Goal: Information Seeking & Learning: Learn about a topic

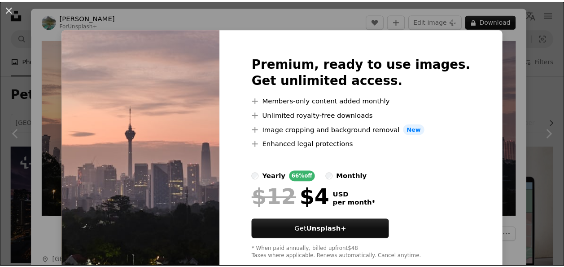
scroll to position [583, 0]
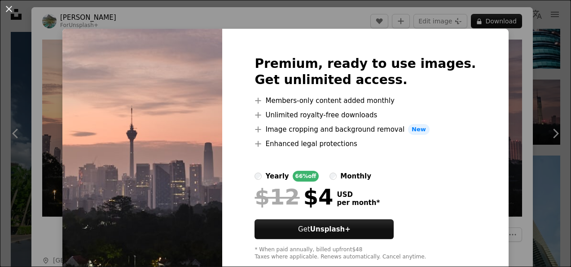
click at [521, 116] on div "An X shape Premium, ready to use images. Get unlimited access. A plus sign Memb…" at bounding box center [285, 133] width 571 height 267
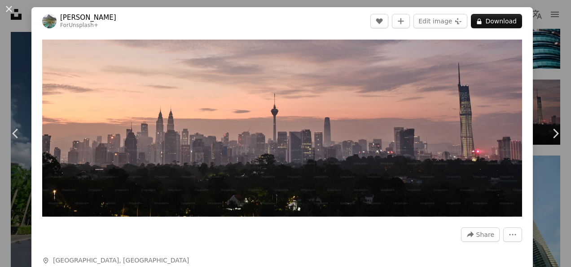
click at [526, 64] on div "An X shape Chevron left Chevron right [PERSON_NAME] For Unsplash+ A heart A plu…" at bounding box center [285, 133] width 571 height 267
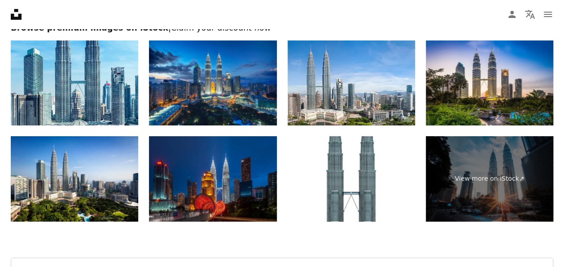
scroll to position [1648, 0]
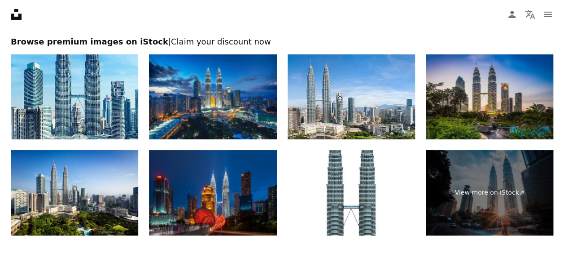
click at [508, 115] on img at bounding box center [489, 96] width 127 height 85
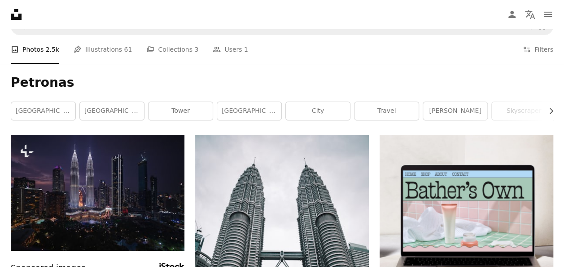
scroll to position [0, 0]
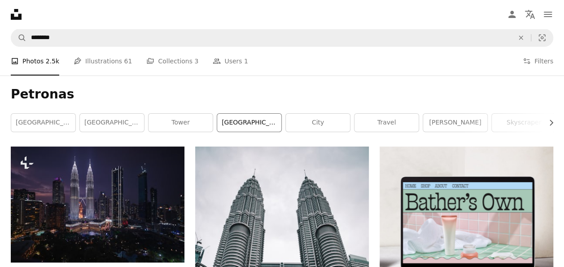
click at [257, 121] on link "[GEOGRAPHIC_DATA]" at bounding box center [249, 123] width 64 height 18
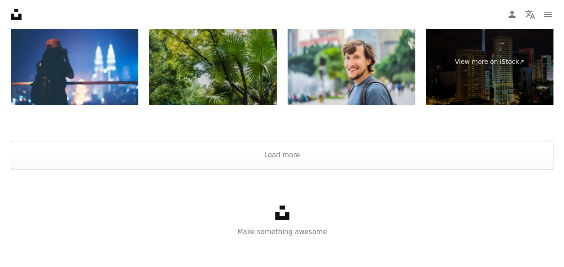
scroll to position [1809, 0]
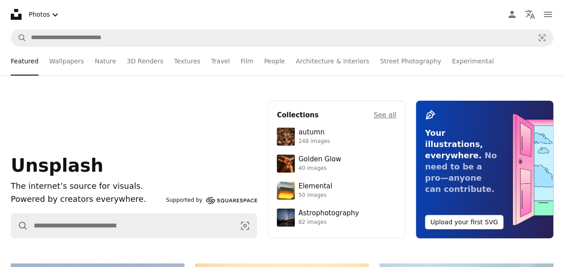
scroll to position [45, 0]
